Goal: Information Seeking & Learning: Learn about a topic

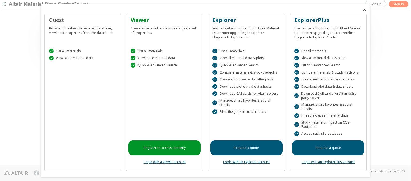
click at [363, 10] on icon "Close" at bounding box center [365, 9] width 4 height 4
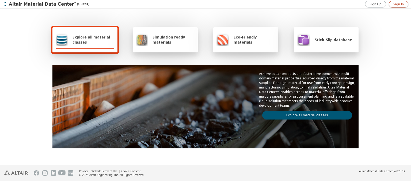
click at [399, 4] on span "Sign In" at bounding box center [399, 4] width 10 height 4
click at [43, 4] on img at bounding box center [43, 4] width 68 height 5
click at [91, 40] on span "Explore all material classes" at bounding box center [94, 40] width 42 height 10
click at [305, 114] on link "Explore all material classes" at bounding box center [307, 115] width 90 height 9
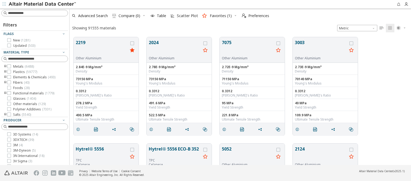
scroll to position [128, 337]
type input "******"
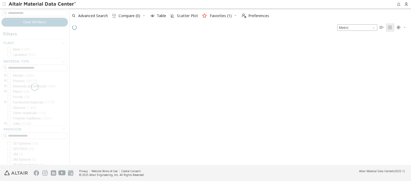
scroll to position [127, 337]
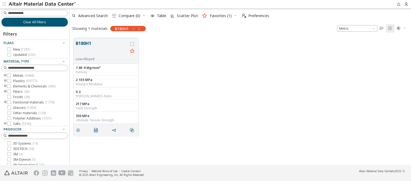
click at [133, 29] on icon "button" at bounding box center [133, 29] width 4 height 4
type input "**"
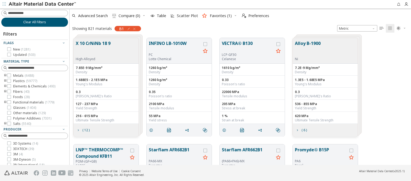
click at [33, 22] on span "Clear All Filters" at bounding box center [34, 22] width 23 height 4
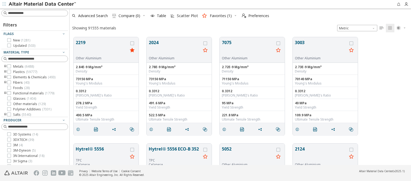
scroll to position [128, 337]
click at [43, 4] on img at bounding box center [43, 4] width 68 height 5
